Goal: Task Accomplishment & Management: Manage account settings

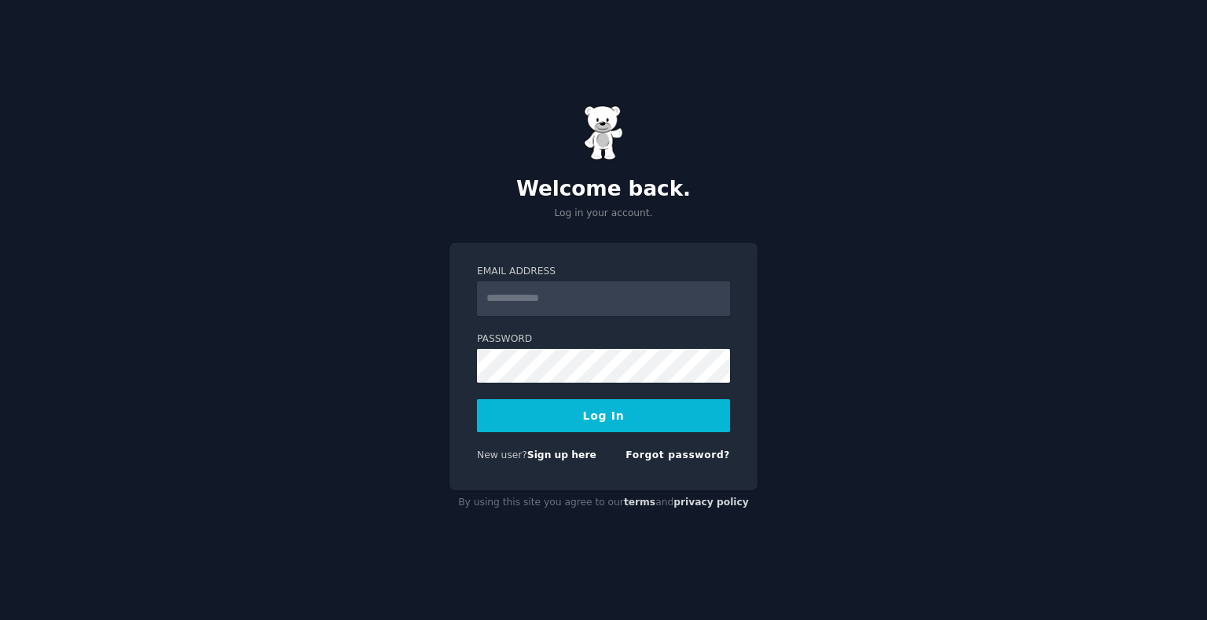
click at [583, 295] on input "Email Address" at bounding box center [603, 298] width 253 height 35
type input "**********"
click at [477, 399] on button "Log In" at bounding box center [603, 415] width 253 height 33
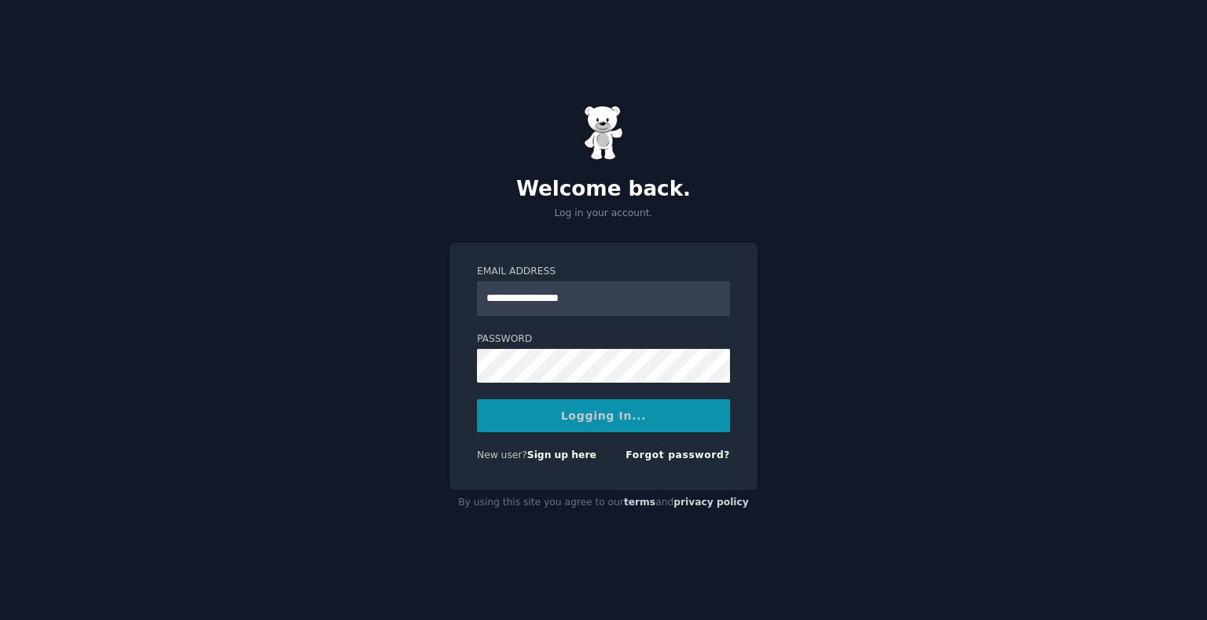
click at [506, 421] on div "Logging In..." at bounding box center [603, 415] width 253 height 33
